Goal: Task Accomplishment & Management: Use online tool/utility

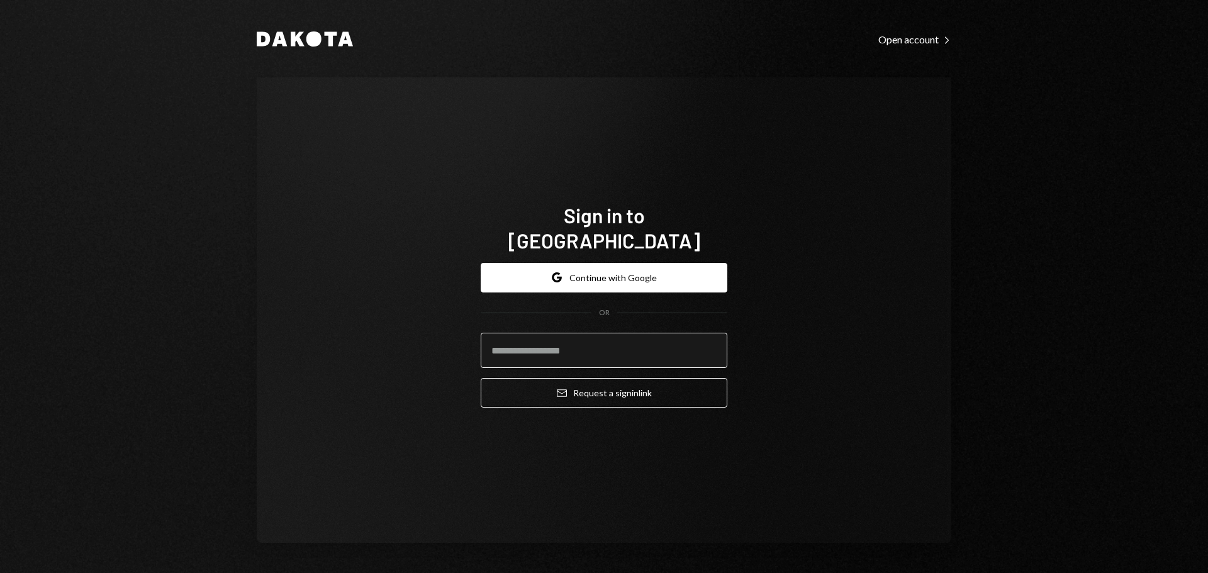
click at [528, 333] on input "email" at bounding box center [604, 350] width 247 height 35
type input "**********"
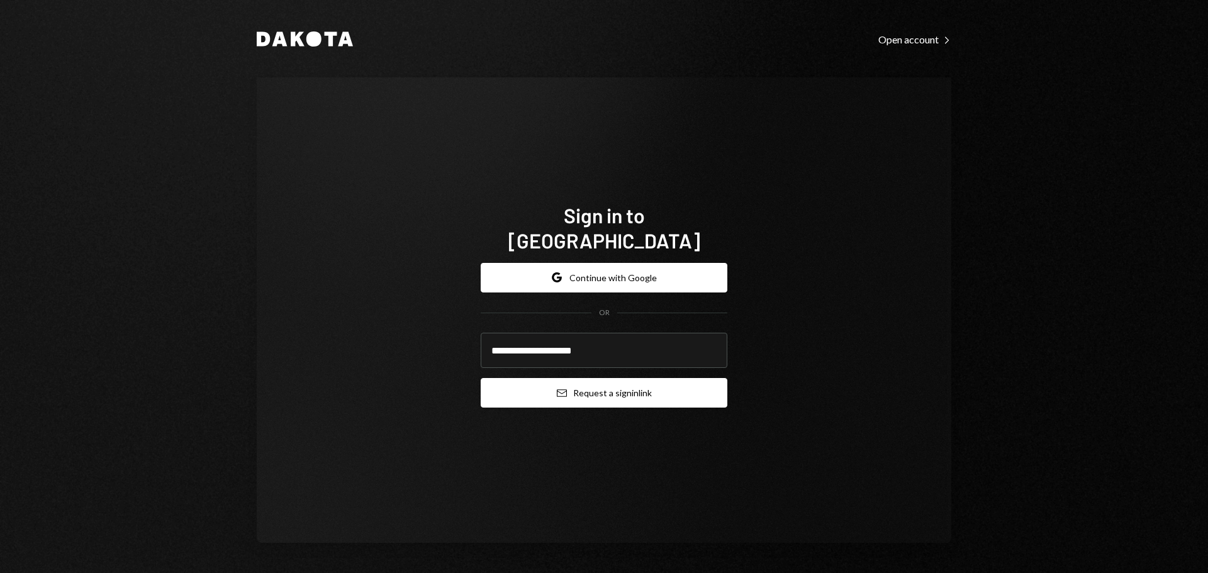
click at [643, 384] on button "Email Request a sign in link" at bounding box center [604, 393] width 247 height 30
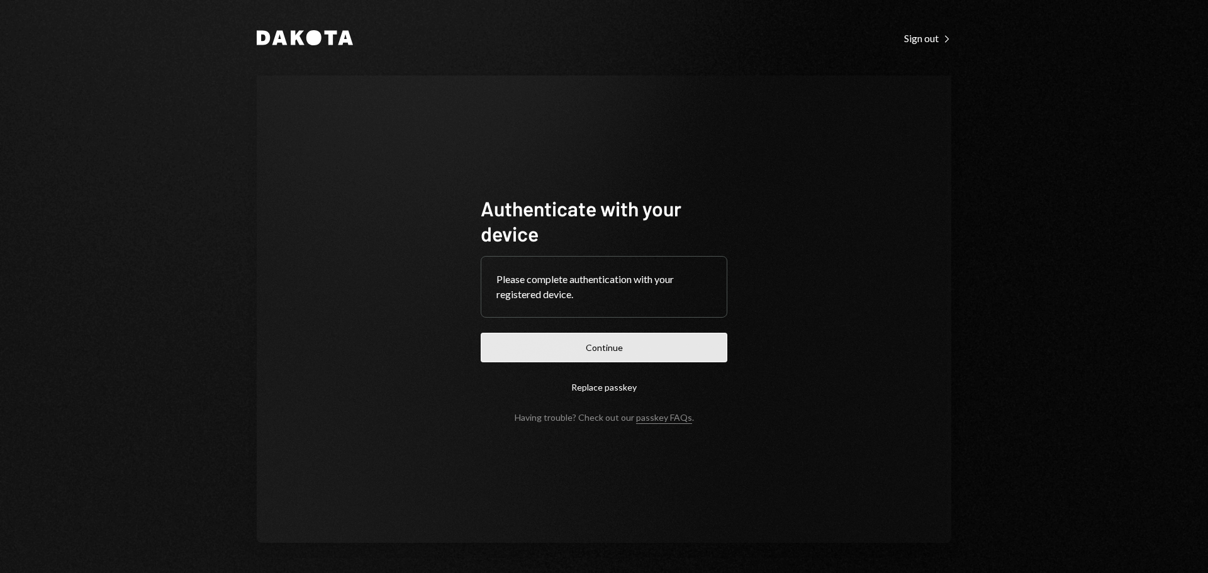
click at [621, 350] on button "Continue" at bounding box center [604, 348] width 247 height 30
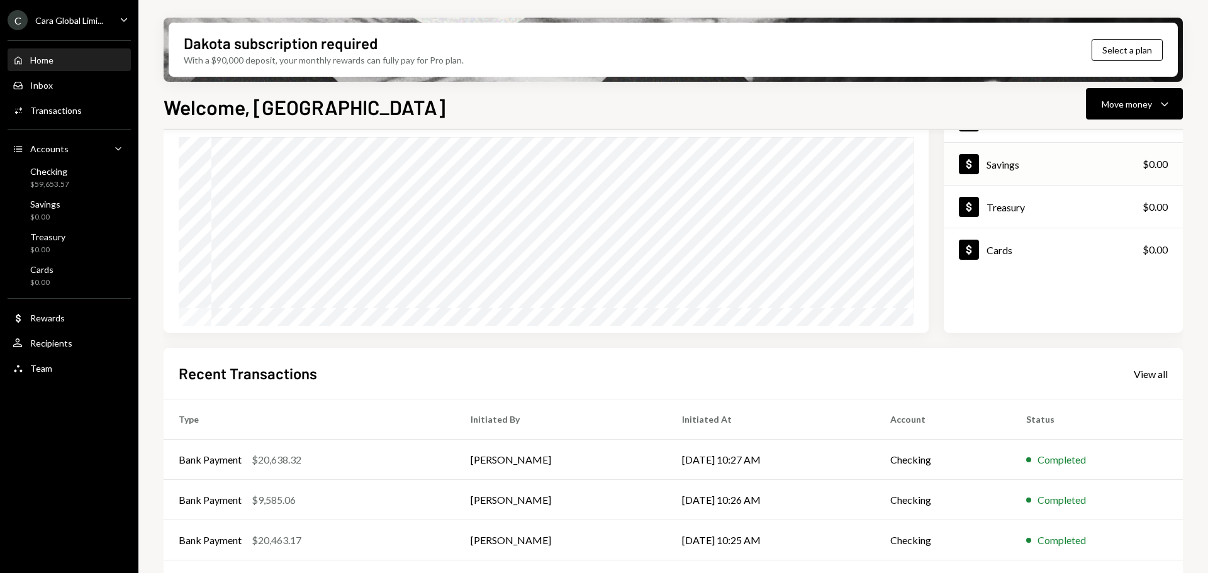
scroll to position [186, 0]
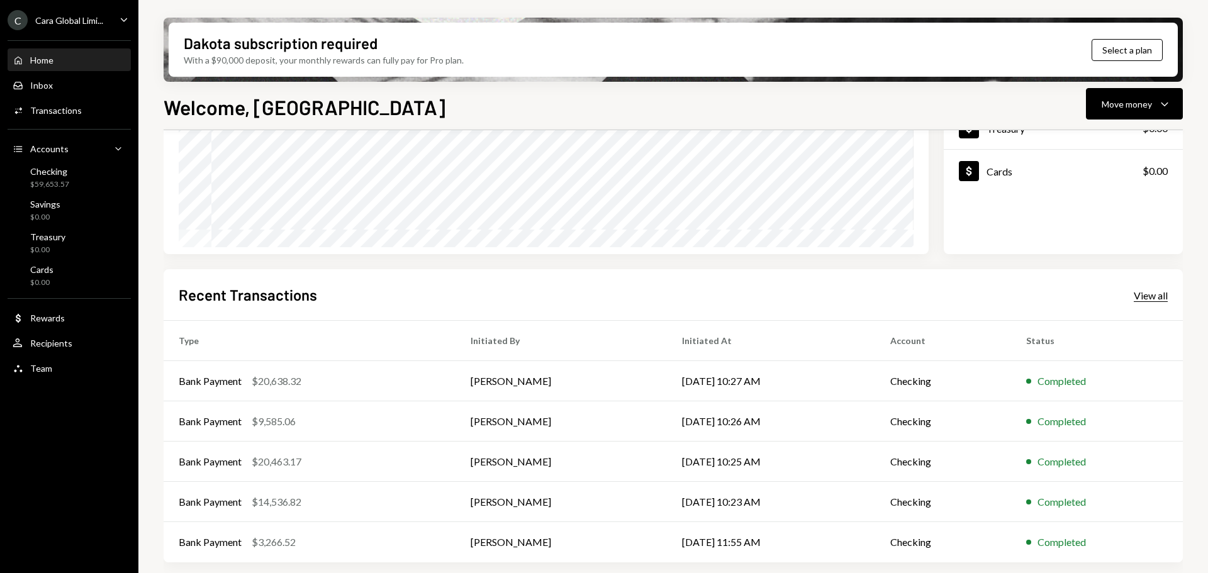
click at [1134, 293] on div "View all" at bounding box center [1151, 295] width 34 height 13
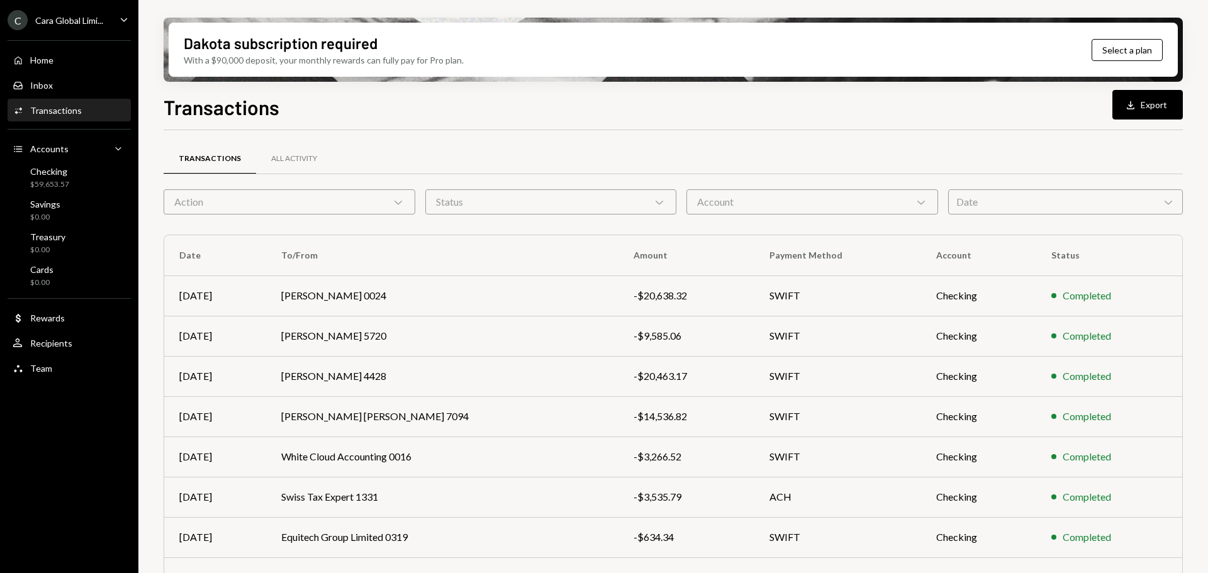
click at [394, 200] on icon "Chevron Down" at bounding box center [398, 202] width 13 height 13
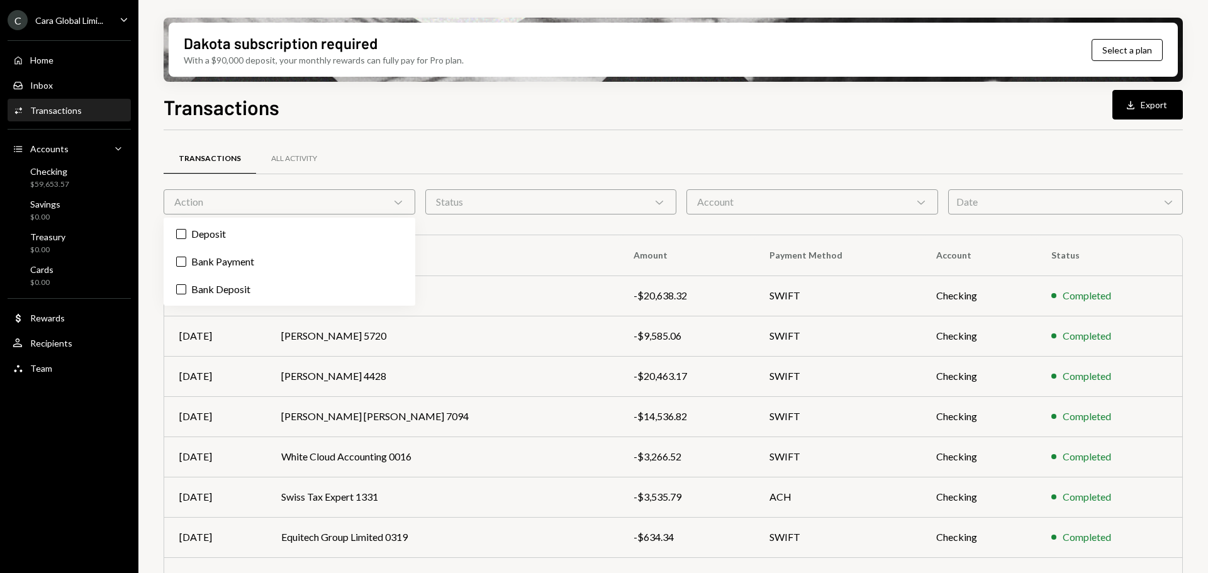
click at [394, 200] on icon "Chevron Down" at bounding box center [398, 202] width 13 height 13
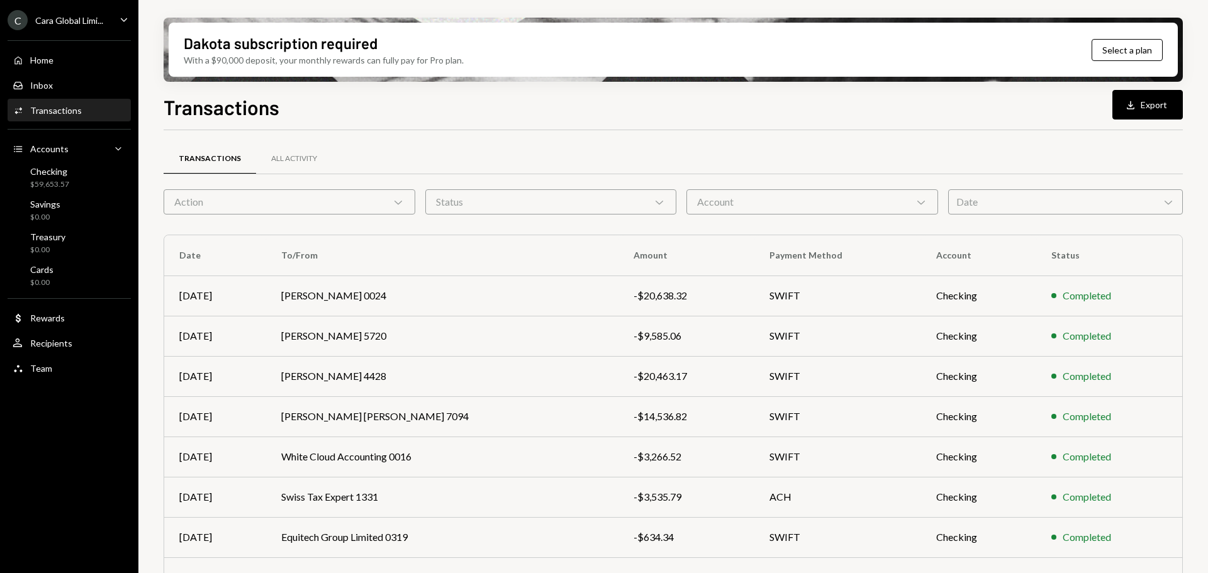
click at [672, 182] on div "Transactions All Activity" at bounding box center [673, 166] width 1019 height 47
click at [668, 184] on div "Transactions All Activity" at bounding box center [673, 166] width 1019 height 47
click at [665, 201] on icon "Chevron Down" at bounding box center [659, 202] width 13 height 13
click at [740, 191] on div "Account Chevron Down" at bounding box center [812, 201] width 252 height 25
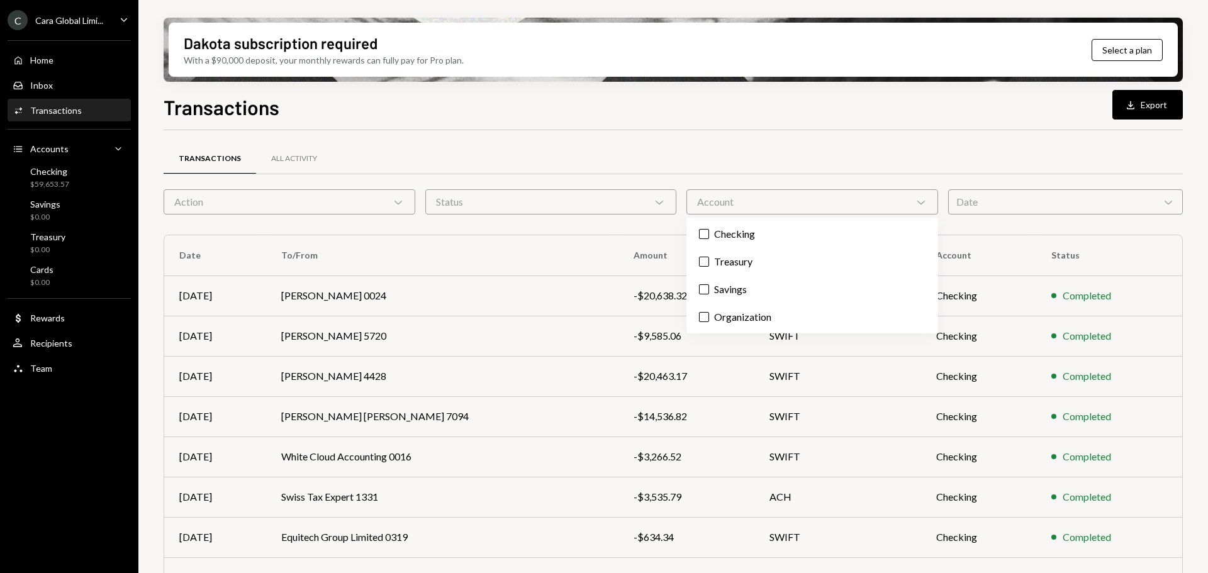
click at [785, 196] on div "Account Chevron Down" at bounding box center [812, 201] width 252 height 25
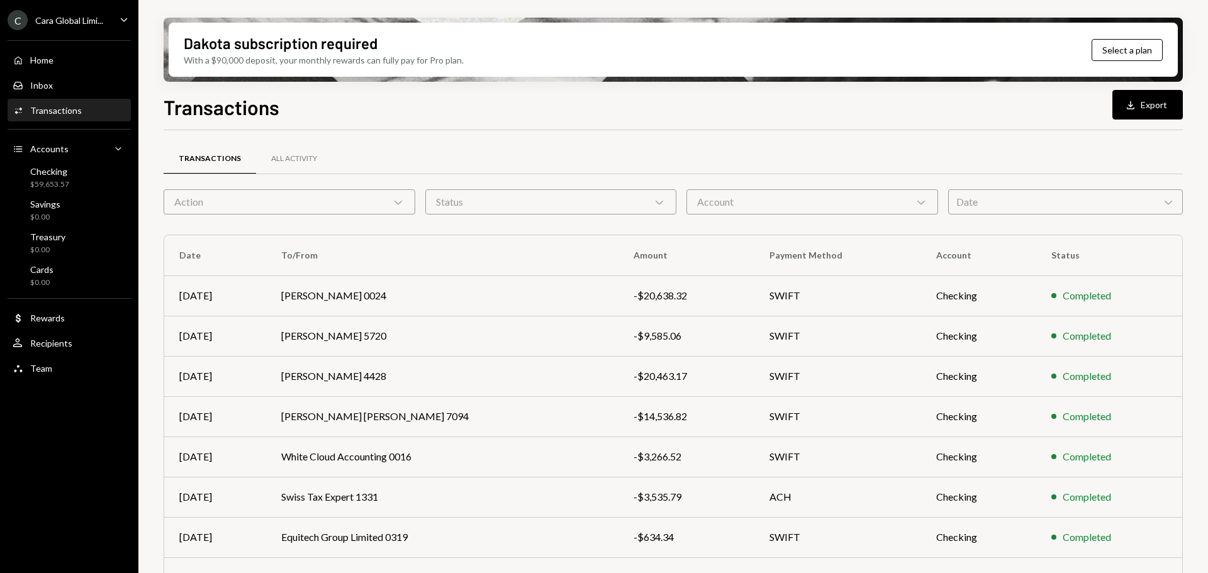
click at [1044, 211] on div "Date Chevron Down" at bounding box center [1065, 201] width 235 height 25
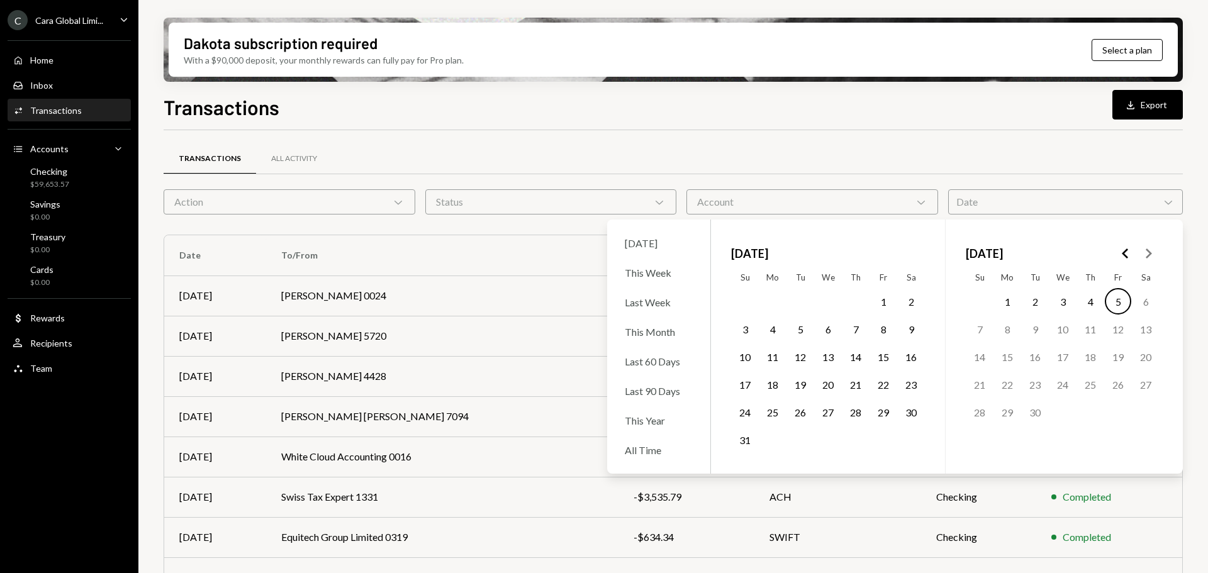
click at [1032, 210] on div "Date Chevron Down" at bounding box center [1065, 201] width 235 height 25
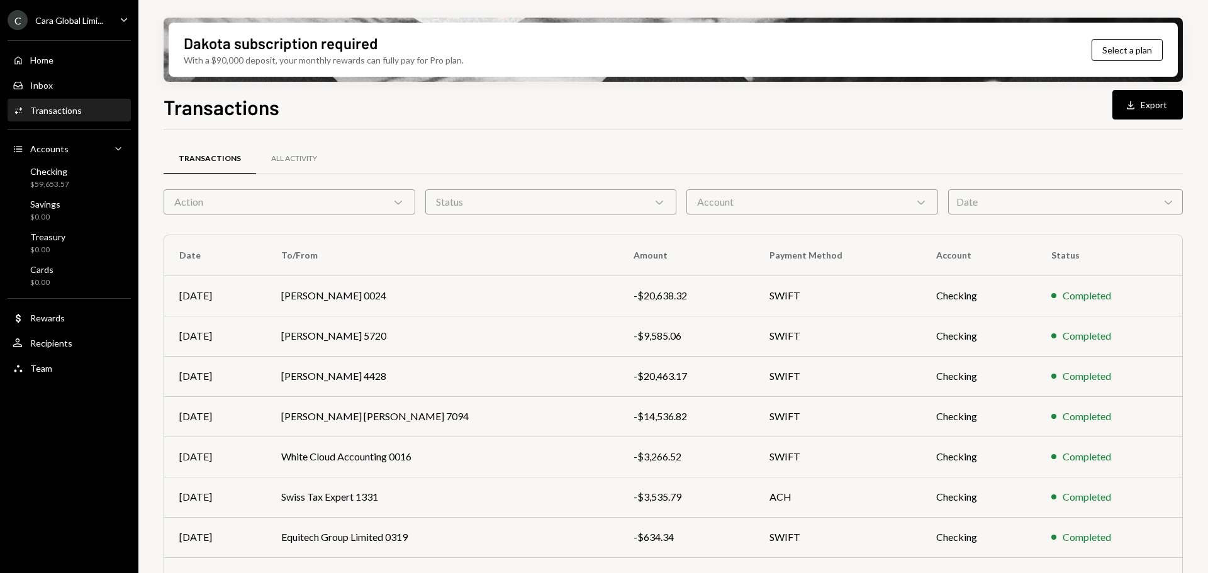
click at [1110, 198] on div "Date Chevron Down" at bounding box center [1065, 201] width 235 height 25
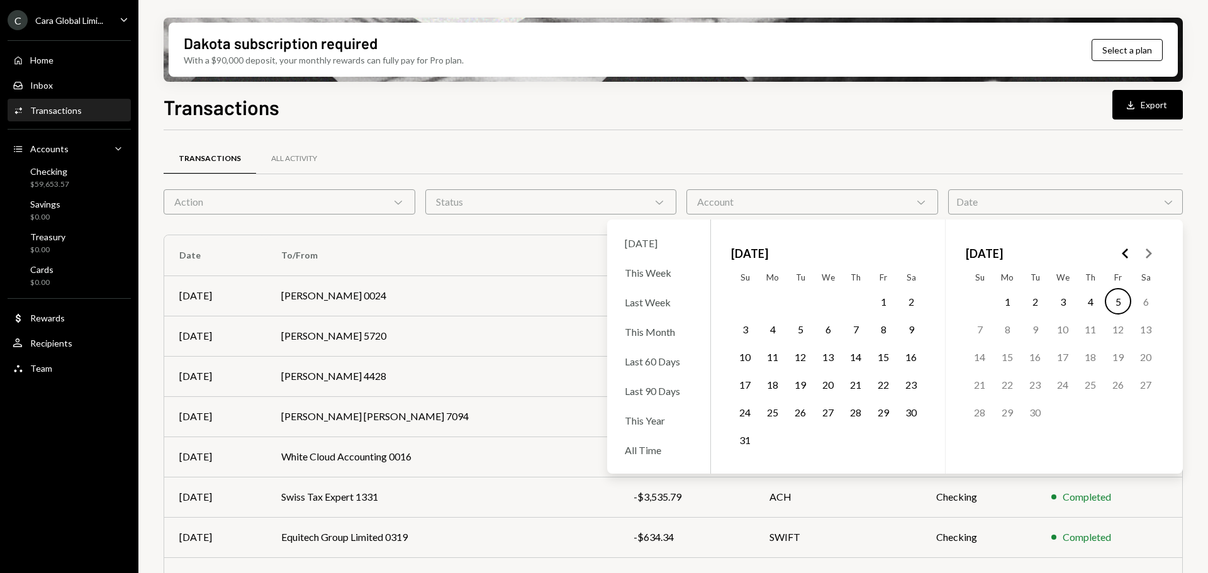
click at [769, 409] on button "25" at bounding box center [772, 412] width 26 height 26
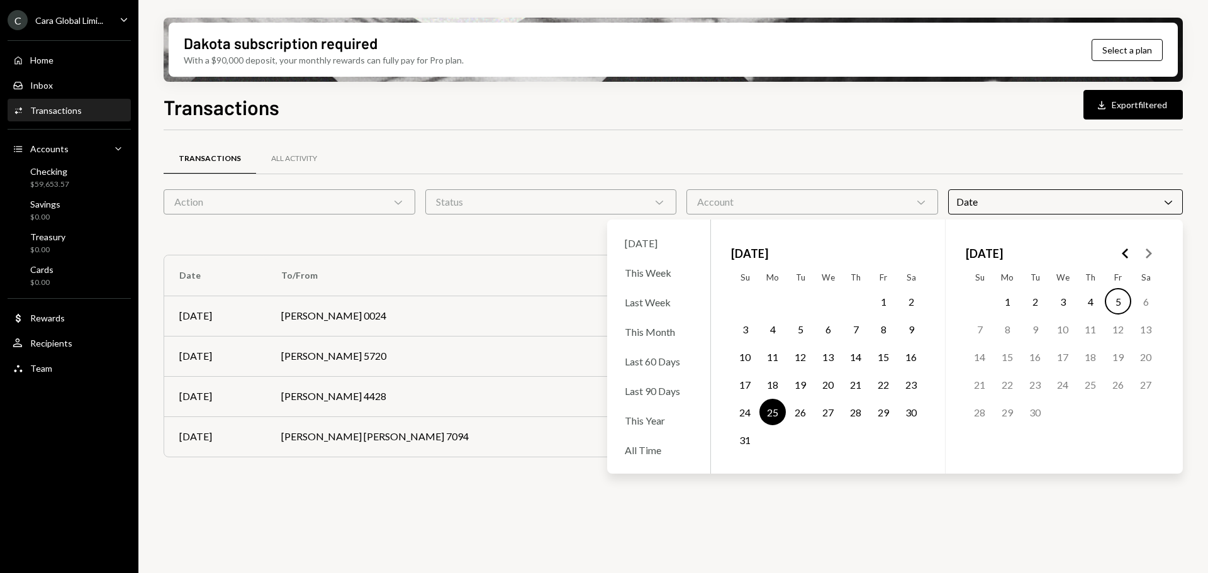
click at [1115, 299] on button "5" at bounding box center [1118, 301] width 26 height 26
click at [1012, 124] on div "Transactions Download Export filtered Transactions All Activity Action Chevron …" at bounding box center [673, 370] width 1019 height 556
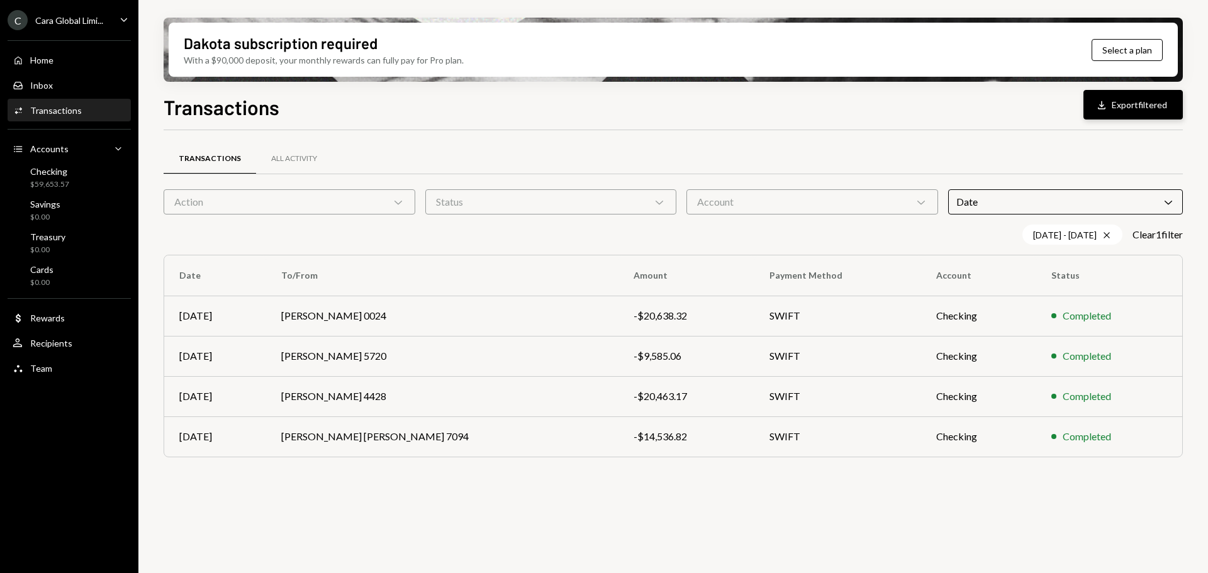
click at [1127, 104] on button "Download Export filtered" at bounding box center [1132, 105] width 99 height 30
click at [55, 58] on div "Home Home" at bounding box center [69, 60] width 113 height 11
